Goal: Check status: Check status

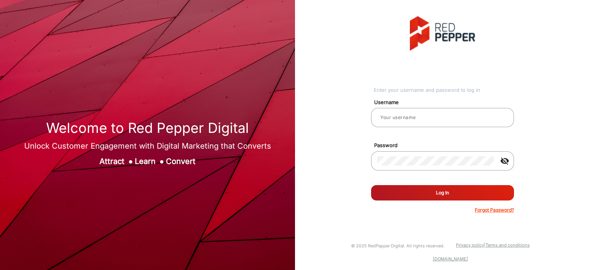
type input "[PERSON_NAME]"
click at [437, 113] on button "Log In" at bounding box center [442, 192] width 143 height 15
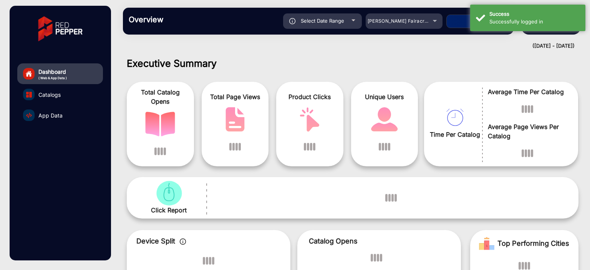
scroll to position [6, 0]
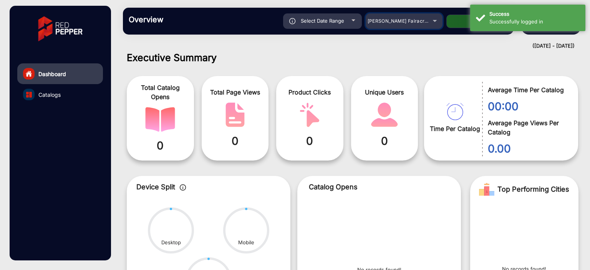
click at [412, 20] on span "[PERSON_NAME] Fairacre Farms" at bounding box center [406, 21] width 76 height 6
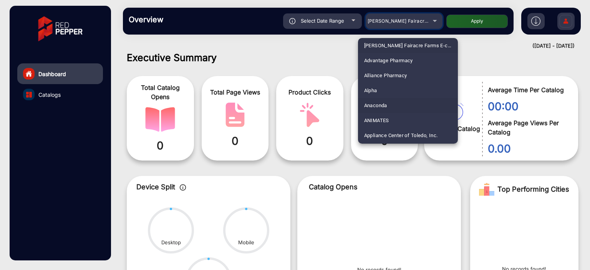
scroll to position [57, 0]
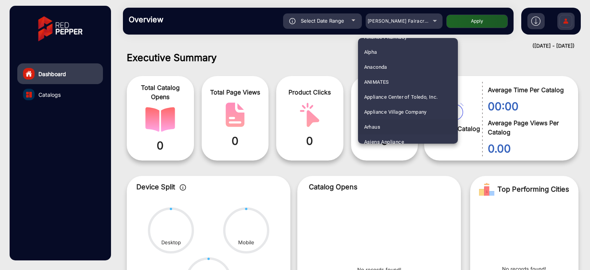
click at [379, 113] on span "Arhaus" at bounding box center [372, 127] width 16 height 15
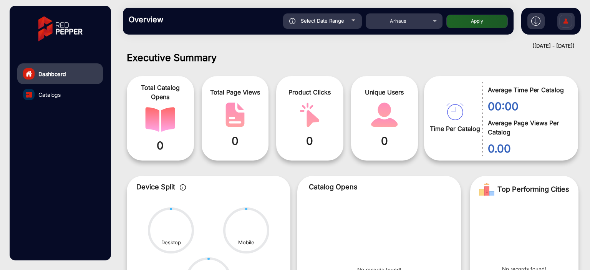
click at [472, 22] on button "Apply" at bounding box center [477, 21] width 61 height 13
type input "[DATE]"
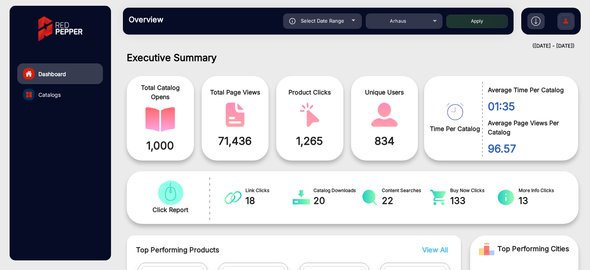
click at [383, 30] on div "Overview Reports Understand what makes your customers tick and learn how they a…" at bounding box center [318, 21] width 391 height 27
click at [389, 27] on mat-select "Arhaus" at bounding box center [404, 20] width 77 height 15
click at [422, 20] on div "Arhaus" at bounding box center [398, 21] width 61 height 9
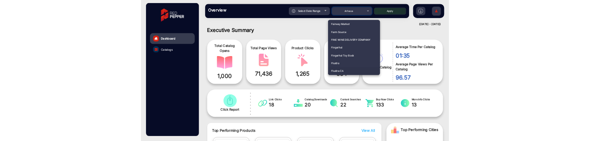
scroll to position [916, 0]
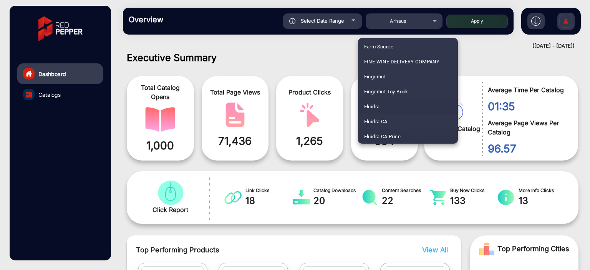
click at [388, 107] on mat-option "Fluidra" at bounding box center [408, 106] width 100 height 15
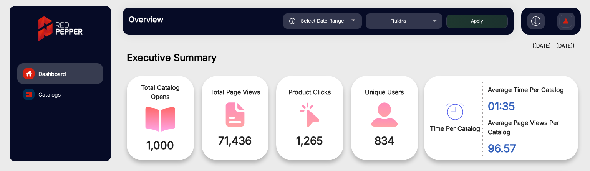
click at [475, 24] on button "Apply" at bounding box center [477, 21] width 61 height 13
type input "[DATE]"
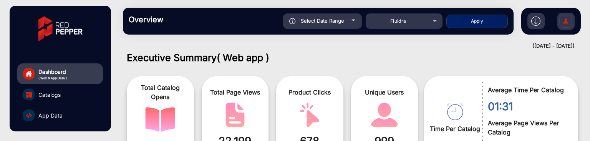
scroll to position [44, 0]
